Goal: Task Accomplishment & Management: Manage account settings

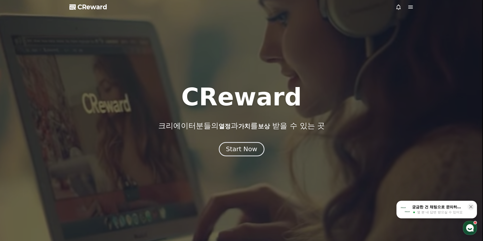
click at [244, 148] on div "Start Now" at bounding box center [241, 149] width 31 height 9
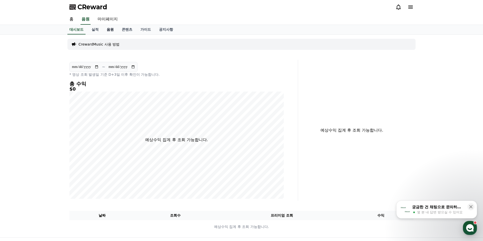
click at [105, 28] on link "음원" at bounding box center [110, 30] width 15 height 10
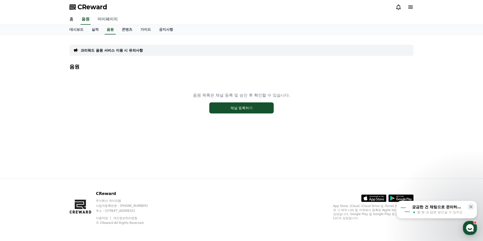
click at [103, 17] on link "마이페이지" at bounding box center [108, 19] width 28 height 11
select select "**********"
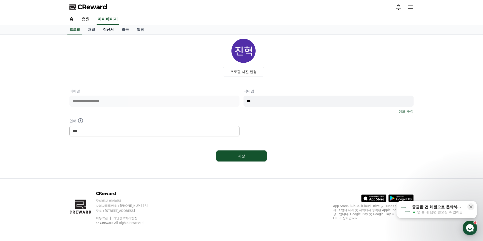
click at [110, 28] on link "정산서" at bounding box center [108, 30] width 19 height 10
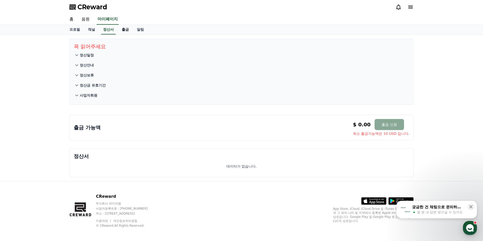
click at [121, 28] on link "출금" at bounding box center [125, 30] width 15 height 10
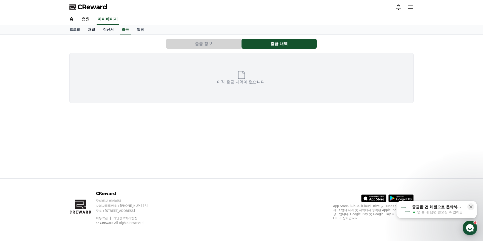
click at [88, 29] on link "채널" at bounding box center [91, 30] width 15 height 10
